Goal: Information Seeking & Learning: Learn about a topic

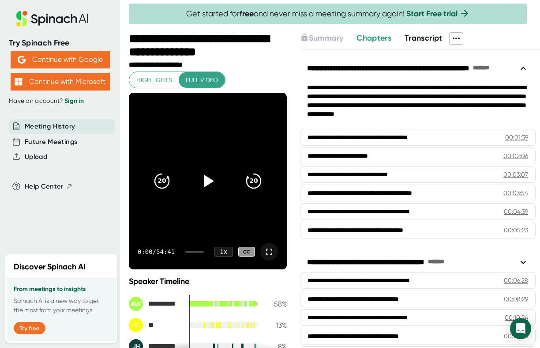
click at [270, 250] on icon at bounding box center [269, 251] width 11 height 11
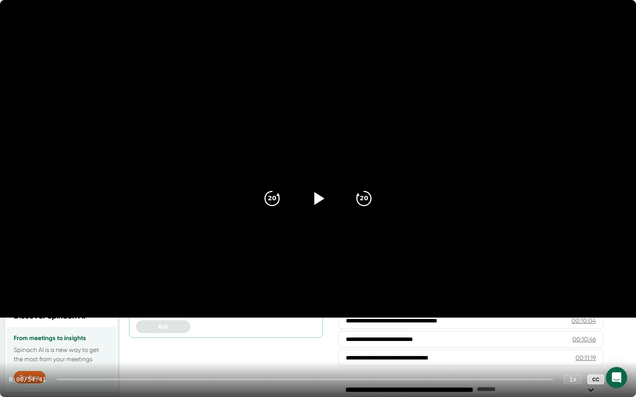
click at [321, 195] on icon at bounding box center [318, 199] width 22 height 22
drag, startPoint x: 65, startPoint y: 379, endPoint x: 79, endPoint y: 380, distance: 14.1
click at [79, 347] on div at bounding box center [304, 380] width 496 height 2
drag, startPoint x: 79, startPoint y: 380, endPoint x: 120, endPoint y: 380, distance: 40.6
click at [120, 347] on div at bounding box center [304, 380] width 496 height 2
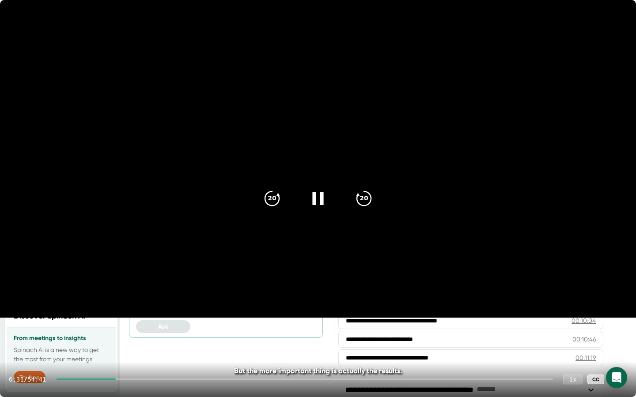
click at [540, 347] on div "1 x" at bounding box center [572, 379] width 19 height 10
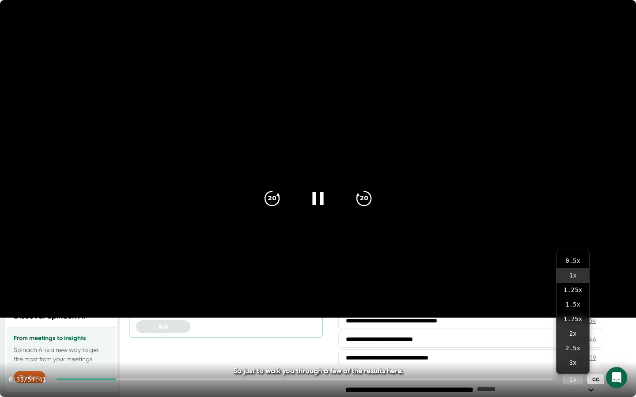
click at [540, 347] on div "1 x" at bounding box center [572, 379] width 19 height 10
drag, startPoint x: 122, startPoint y: 379, endPoint x: 134, endPoint y: 380, distance: 11.9
click at [134, 347] on div at bounding box center [304, 380] width 496 height 2
click at [141, 347] on div at bounding box center [304, 380] width 496 height 2
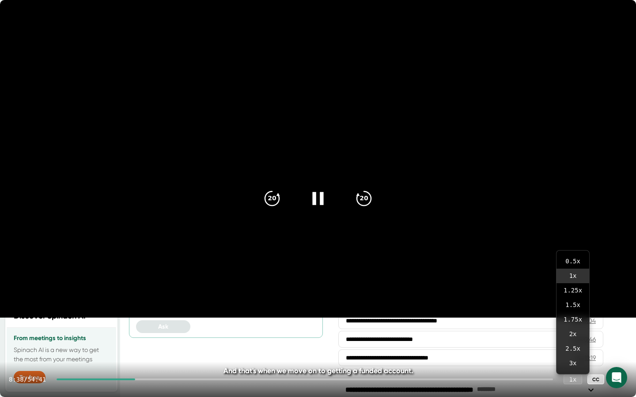
click at [159, 347] on div at bounding box center [304, 380] width 496 height 2
click at [153, 347] on div "11:03 / 54:41 1 x CC" at bounding box center [318, 379] width 636 height 35
click at [276, 189] on icon "20" at bounding box center [272, 199] width 22 height 22
click at [316, 198] on icon at bounding box center [317, 198] width 11 height 13
click at [320, 199] on icon at bounding box center [319, 198] width 10 height 13
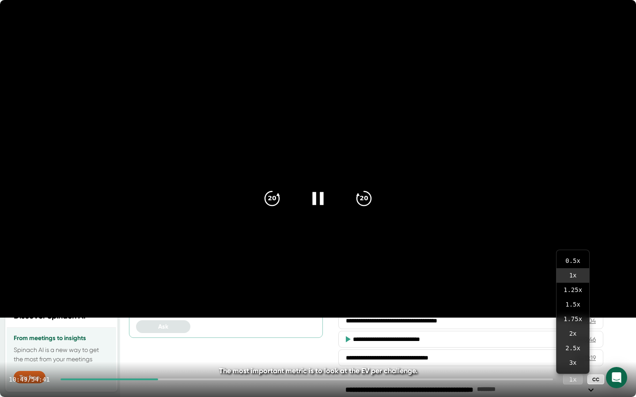
click at [540, 347] on div "1 x" at bounding box center [572, 379] width 19 height 10
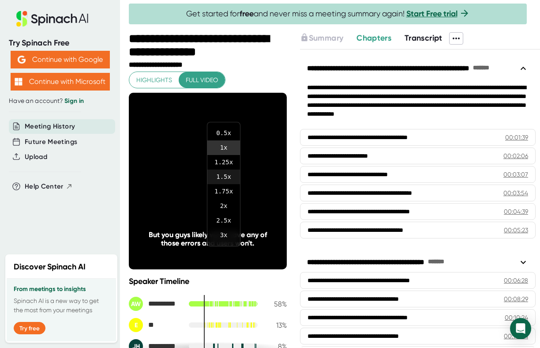
click at [225, 178] on li "1.5 x" at bounding box center [223, 176] width 33 height 15
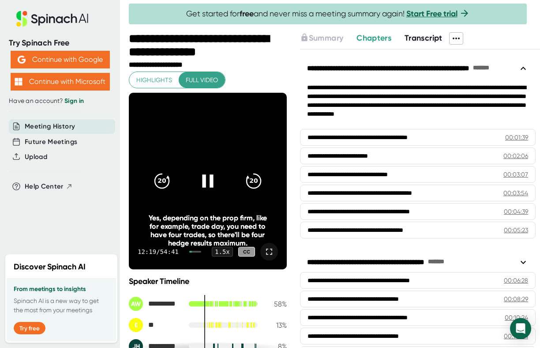
click at [209, 173] on icon at bounding box center [208, 181] width 22 height 22
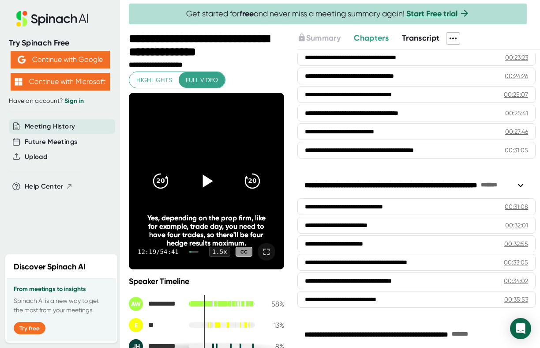
scroll to position [572, 0]
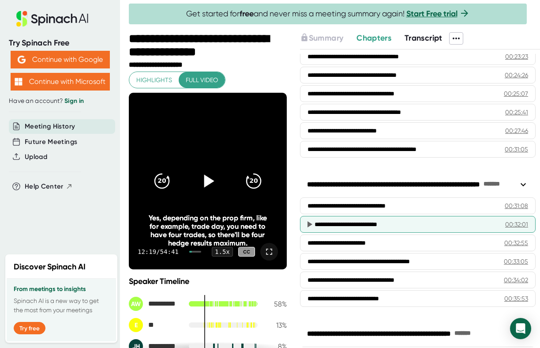
click at [370, 225] on div "**********" at bounding box center [407, 224] width 184 height 9
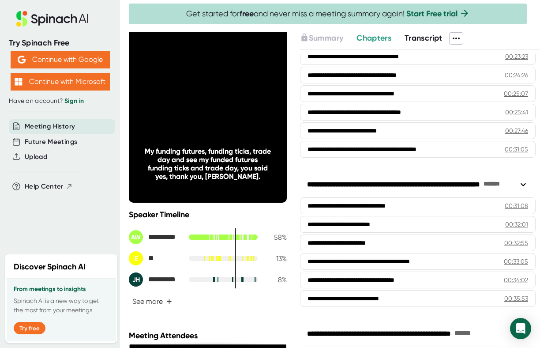
scroll to position [68, 0]
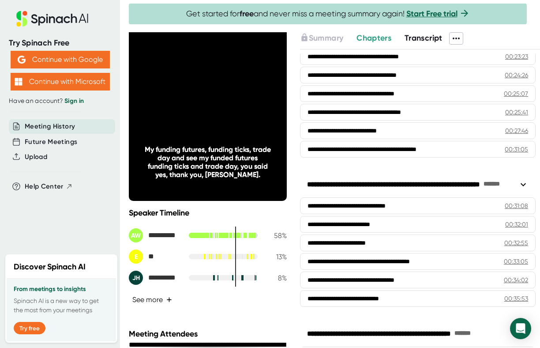
click at [170, 297] on span "+" at bounding box center [169, 299] width 6 height 7
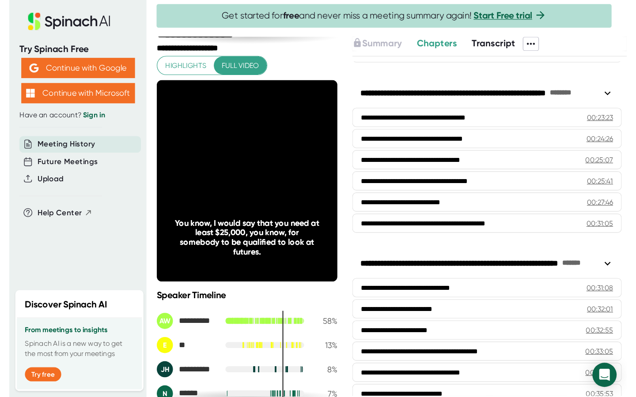
scroll to position [527, 0]
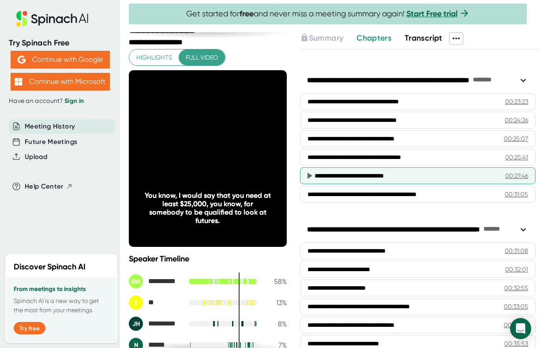
click at [324, 176] on div "**********" at bounding box center [406, 175] width 183 height 9
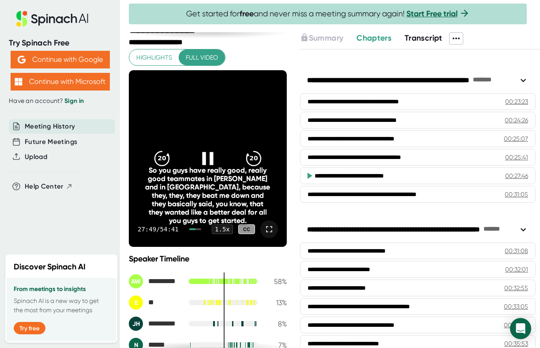
click at [269, 227] on icon at bounding box center [269, 229] width 11 height 11
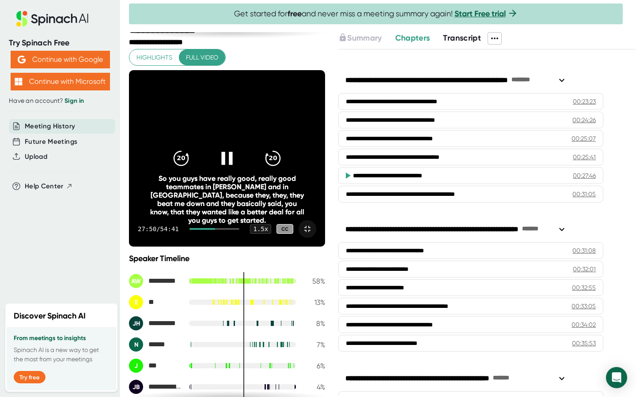
scroll to position [512, 0]
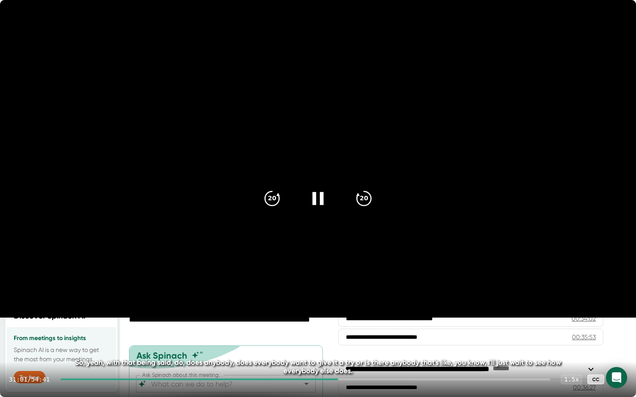
click at [316, 207] on icon at bounding box center [318, 199] width 22 height 22
click at [319, 199] on icon at bounding box center [319, 198] width 10 height 13
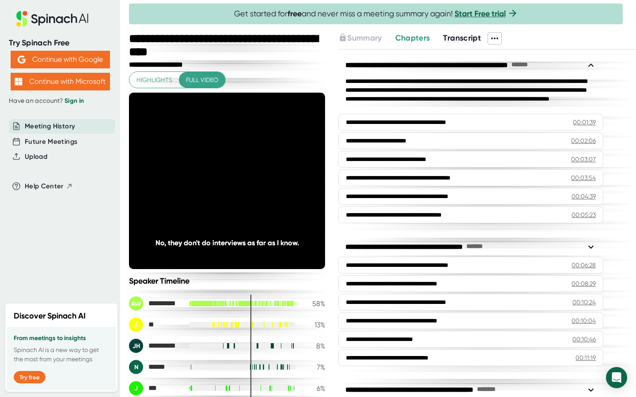
scroll to position [512, 0]
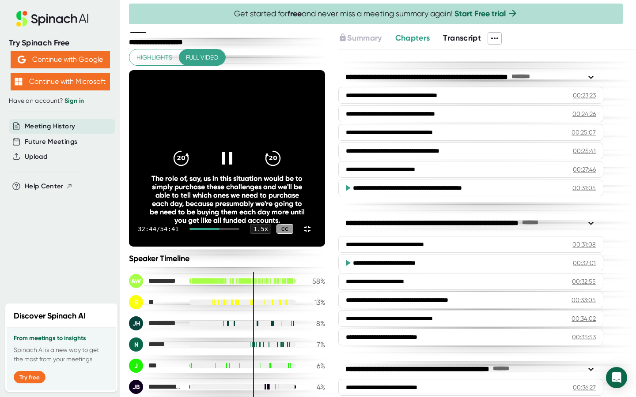
click at [240, 230] on div at bounding box center [214, 229] width 50 height 2
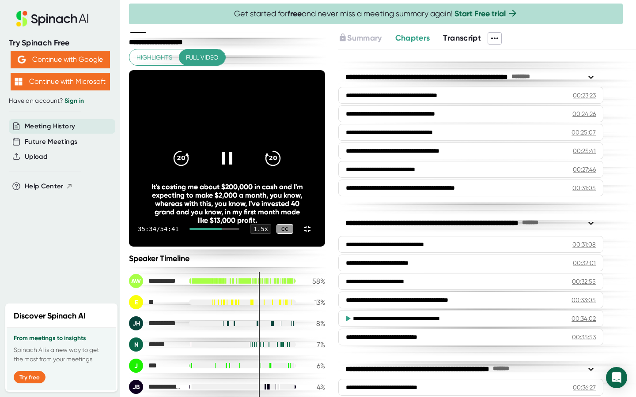
click at [240, 230] on div at bounding box center [214, 229] width 50 height 2
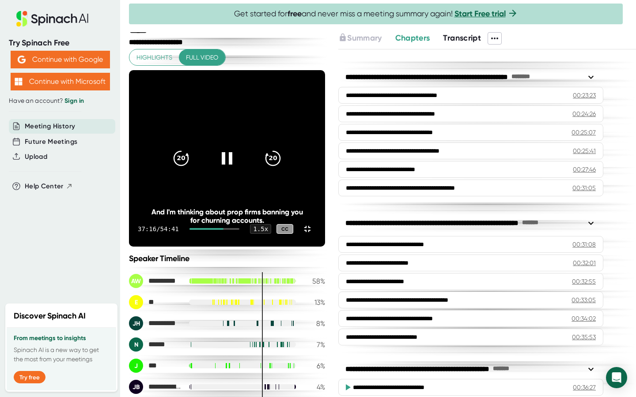
click at [240, 230] on div at bounding box center [214, 229] width 50 height 2
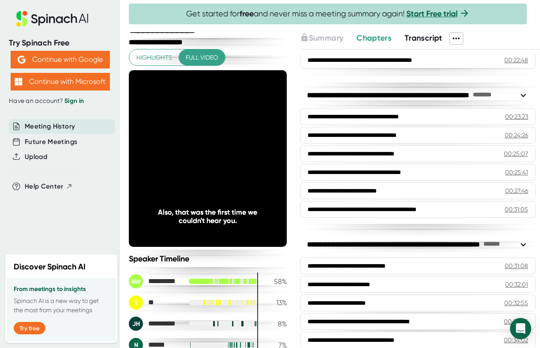
scroll to position [527, 0]
